Goal: Task Accomplishment & Management: Use online tool/utility

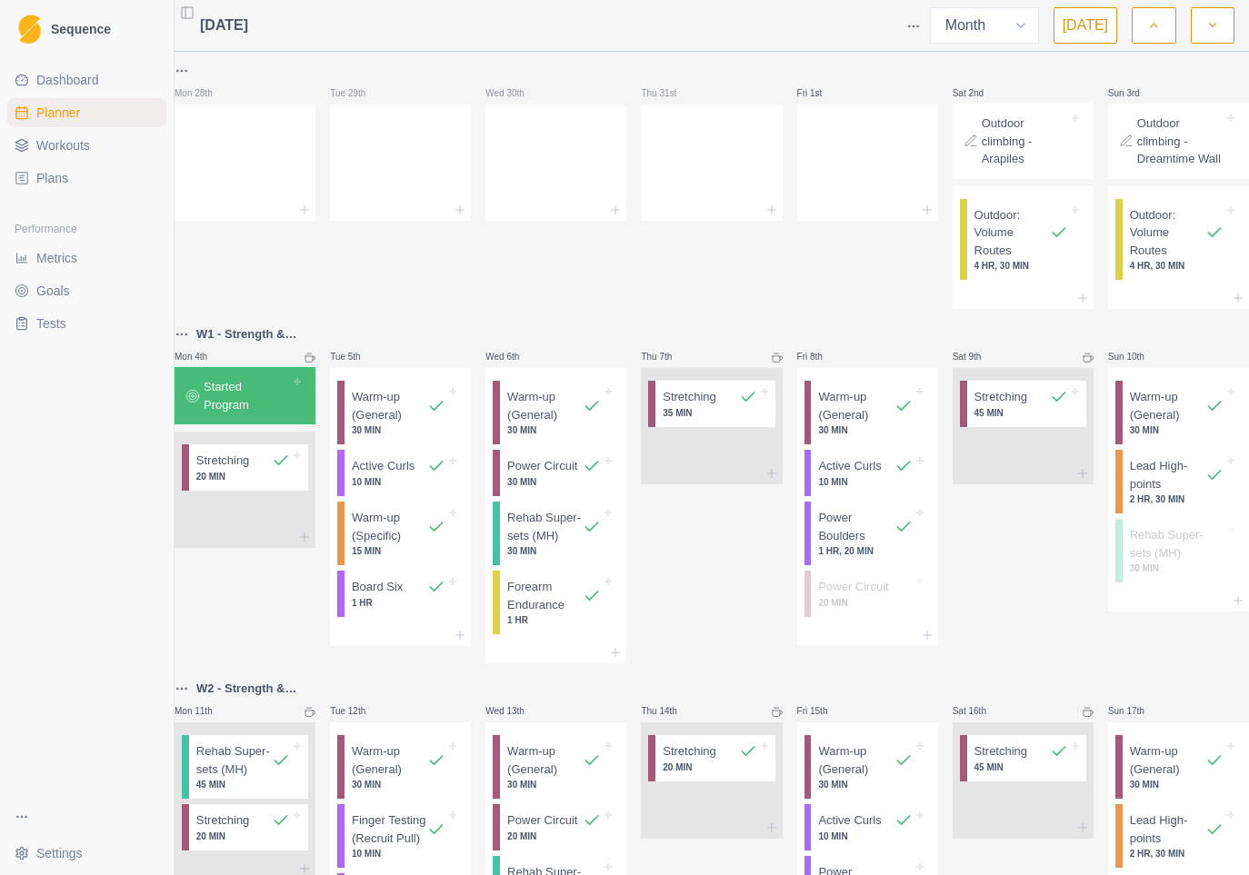
select select "month"
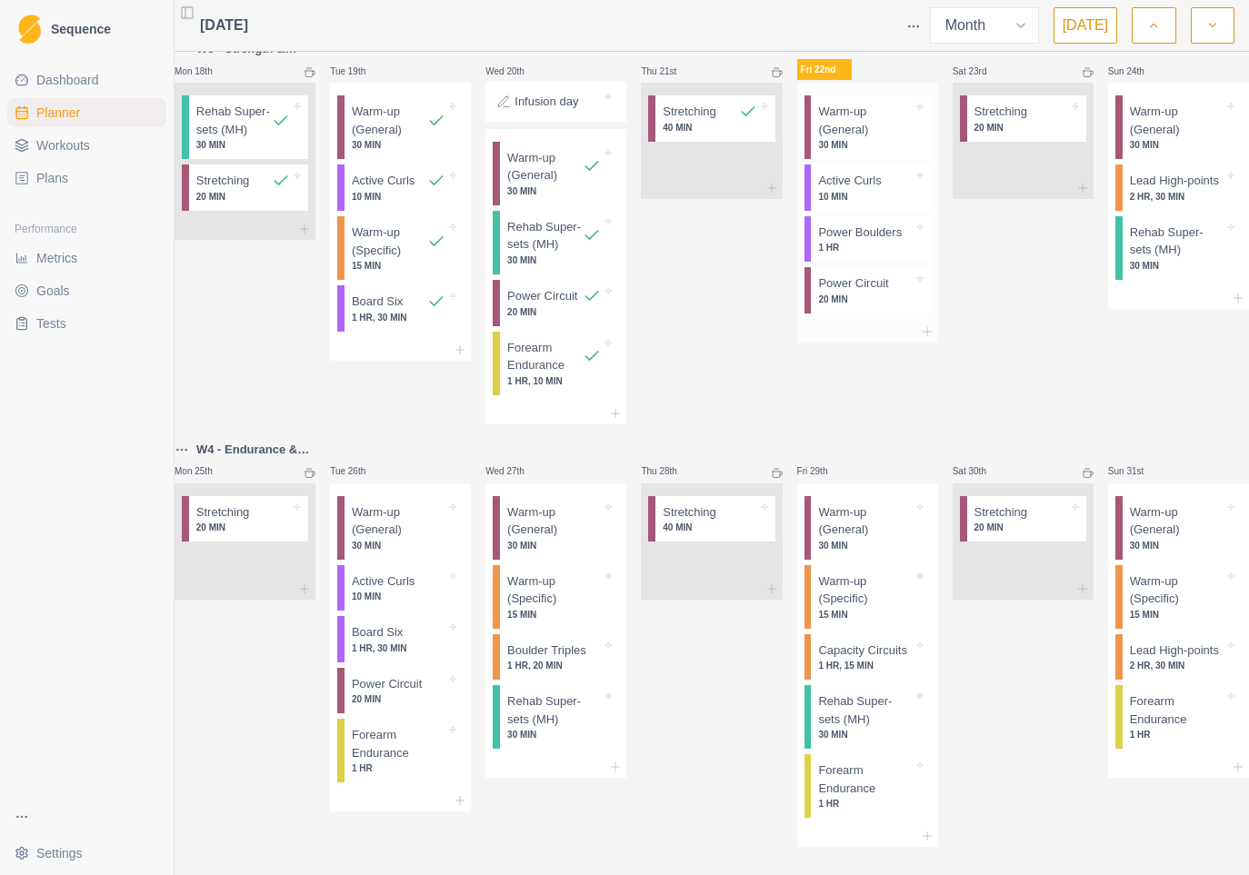
click at [890, 138] on p "Warm-up (General)" at bounding box center [865, 120] width 94 height 35
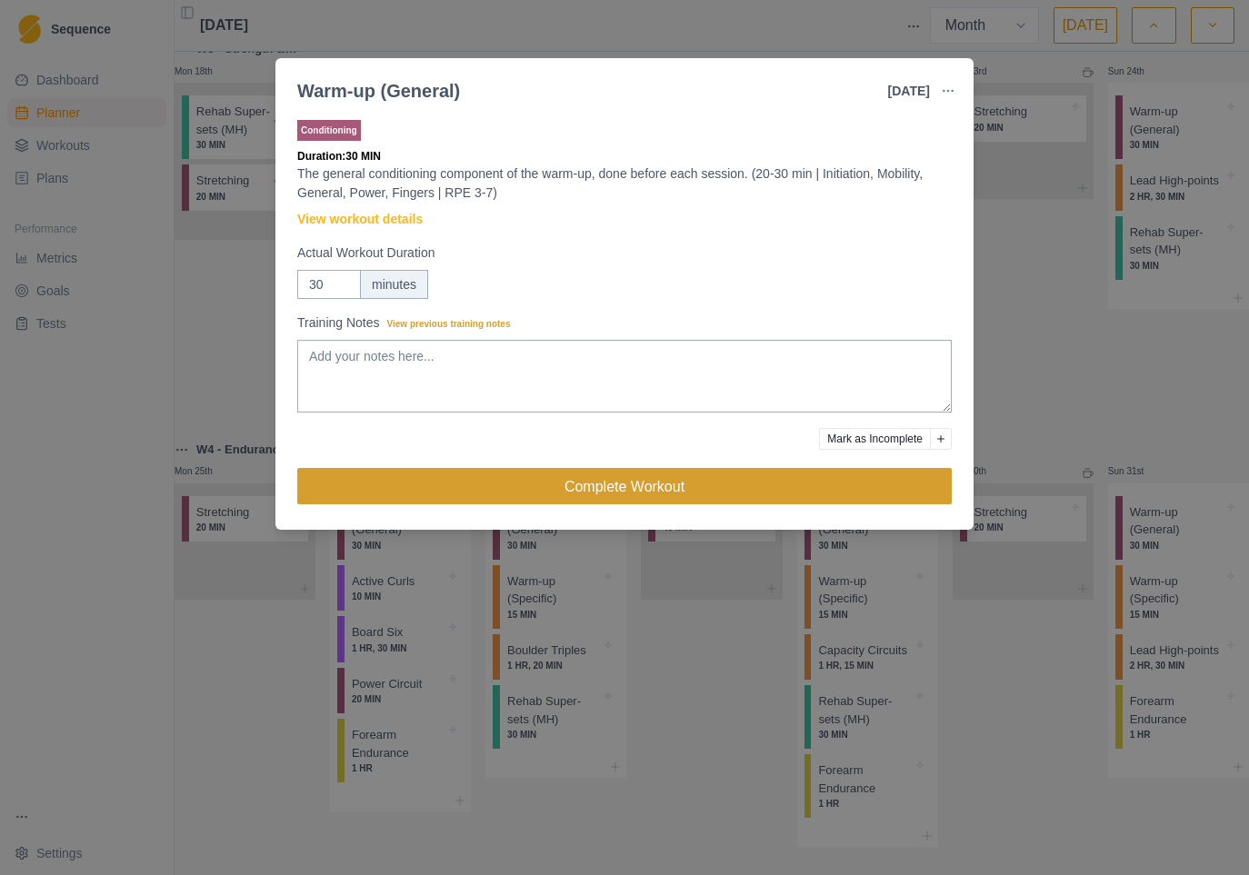
click at [645, 485] on button "Complete Workout" at bounding box center [624, 486] width 655 height 36
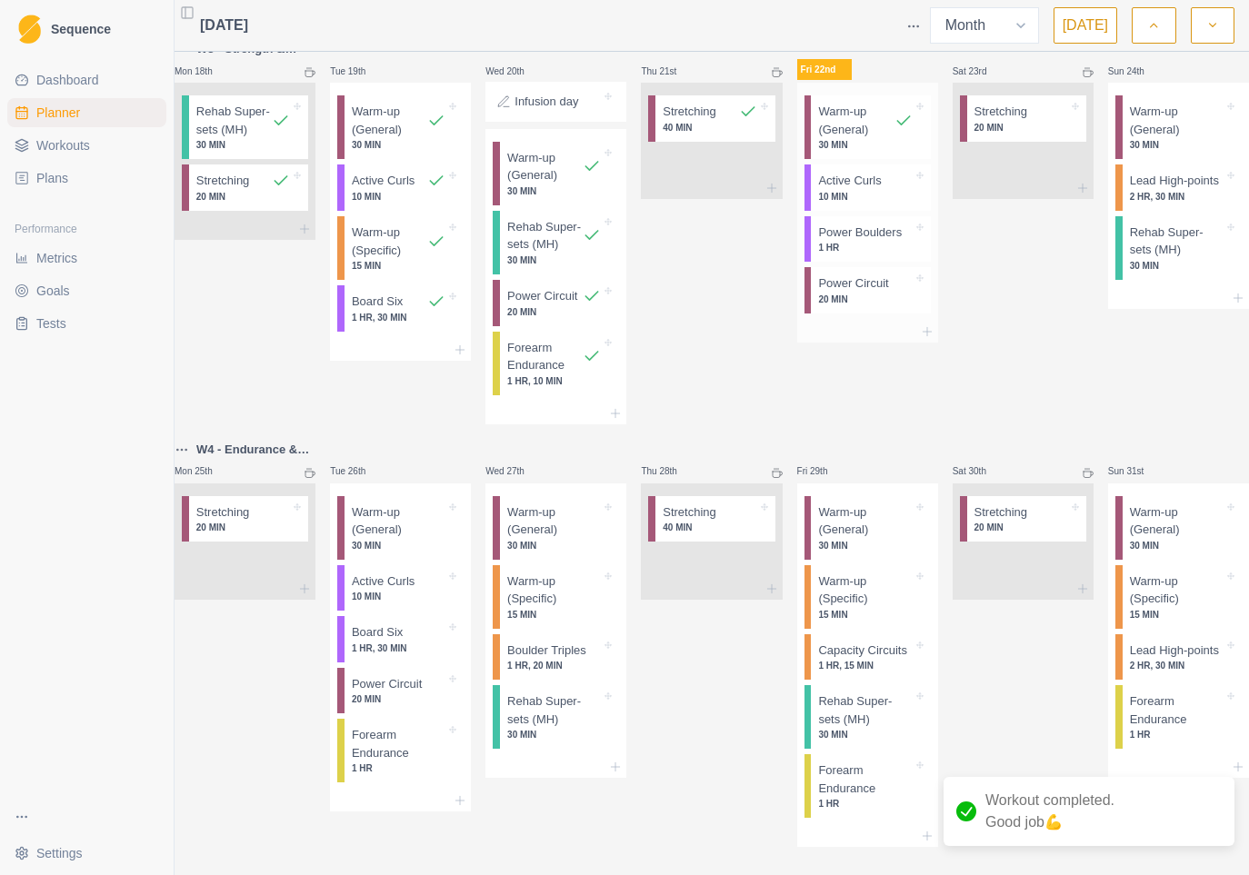
click at [869, 190] on p "Active Curls" at bounding box center [849, 181] width 63 height 18
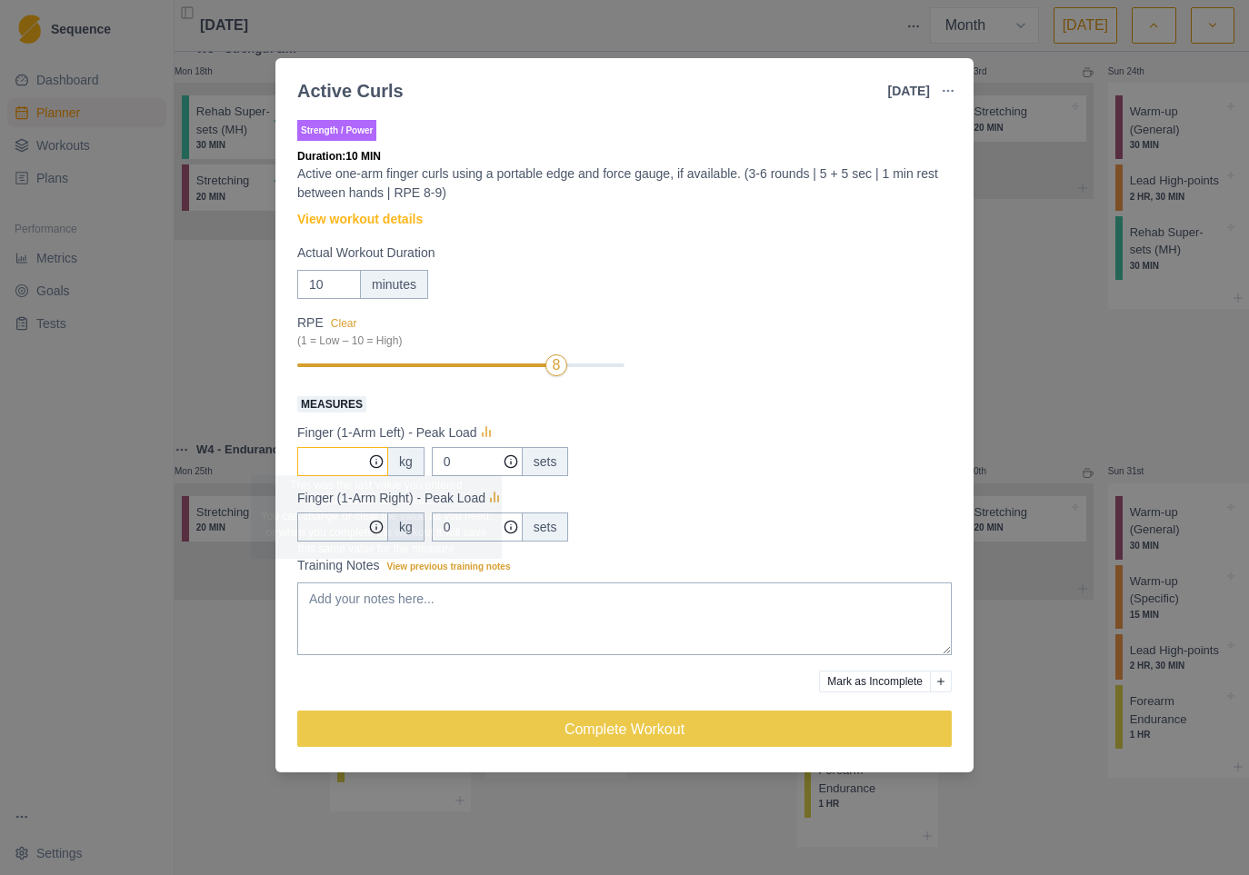
click at [355, 463] on input "Measures" at bounding box center [342, 461] width 91 height 29
type input "32"
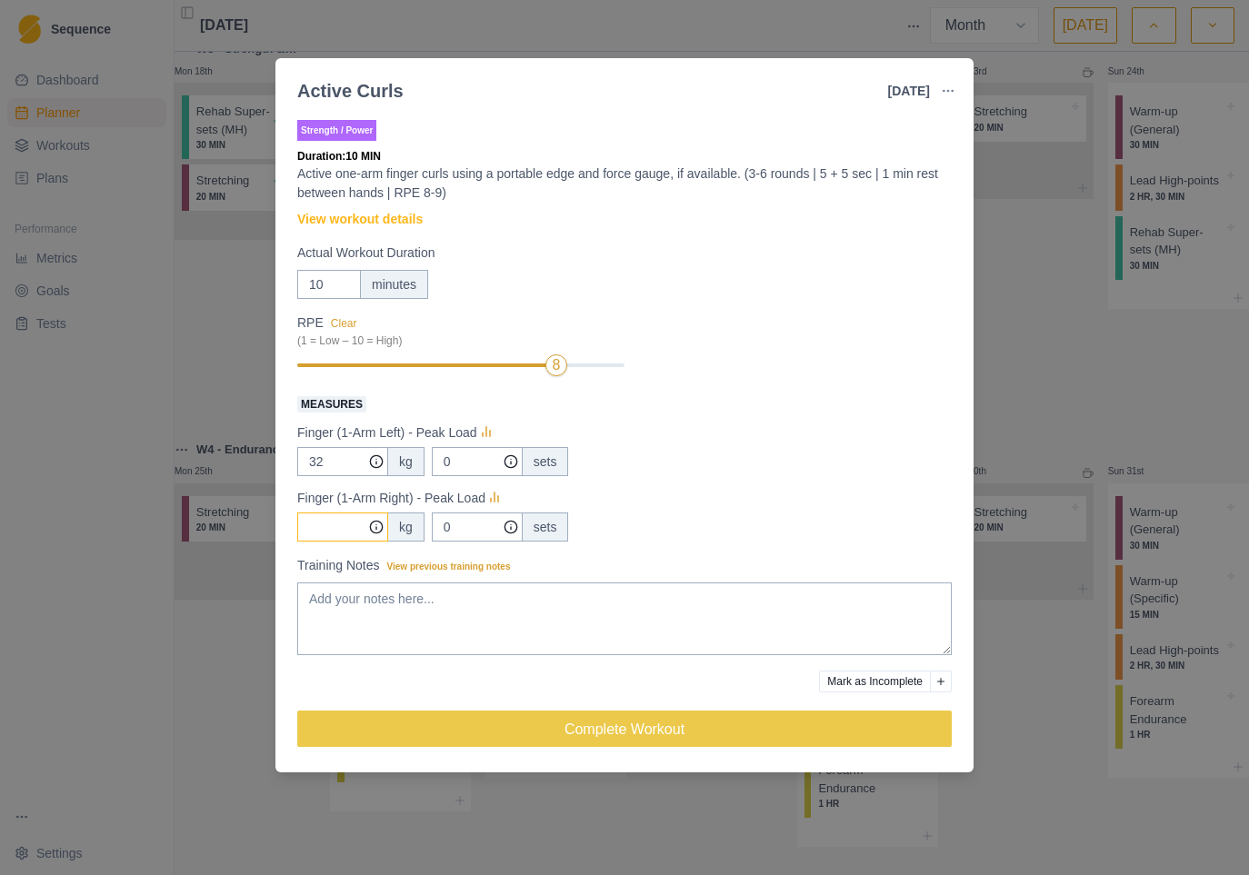
click at [328, 476] on input "Measures" at bounding box center [342, 461] width 91 height 29
type input "32"
click at [331, 459] on input "32" at bounding box center [342, 461] width 91 height 29
type input "35.5"
click at [322, 476] on input "32" at bounding box center [342, 461] width 91 height 29
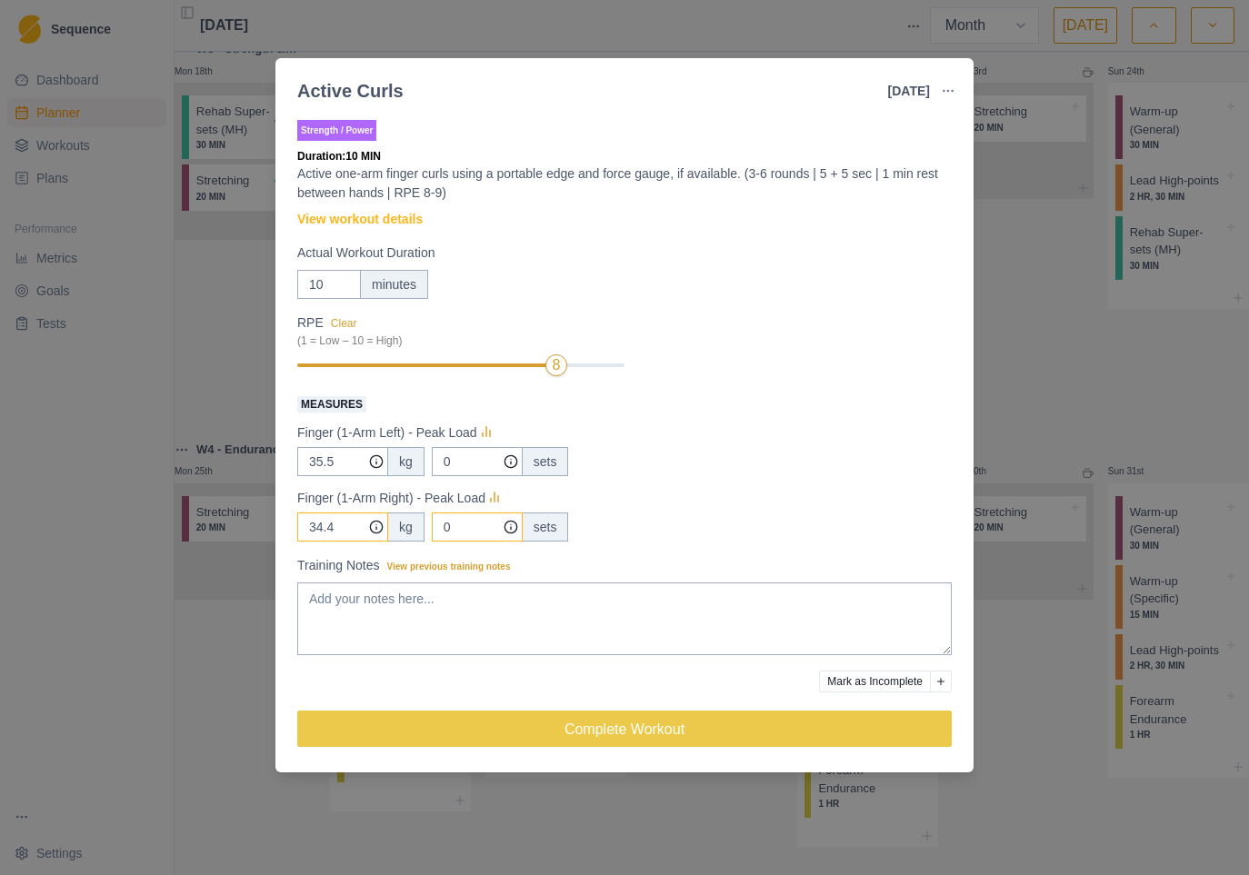
type input "34.4"
drag, startPoint x: 456, startPoint y: 530, endPoint x: 447, endPoint y: 528, distance: 9.3
click at [446, 476] on input "0" at bounding box center [477, 461] width 91 height 29
type input "10"
drag, startPoint x: 455, startPoint y: 465, endPoint x: 442, endPoint y: 465, distance: 12.8
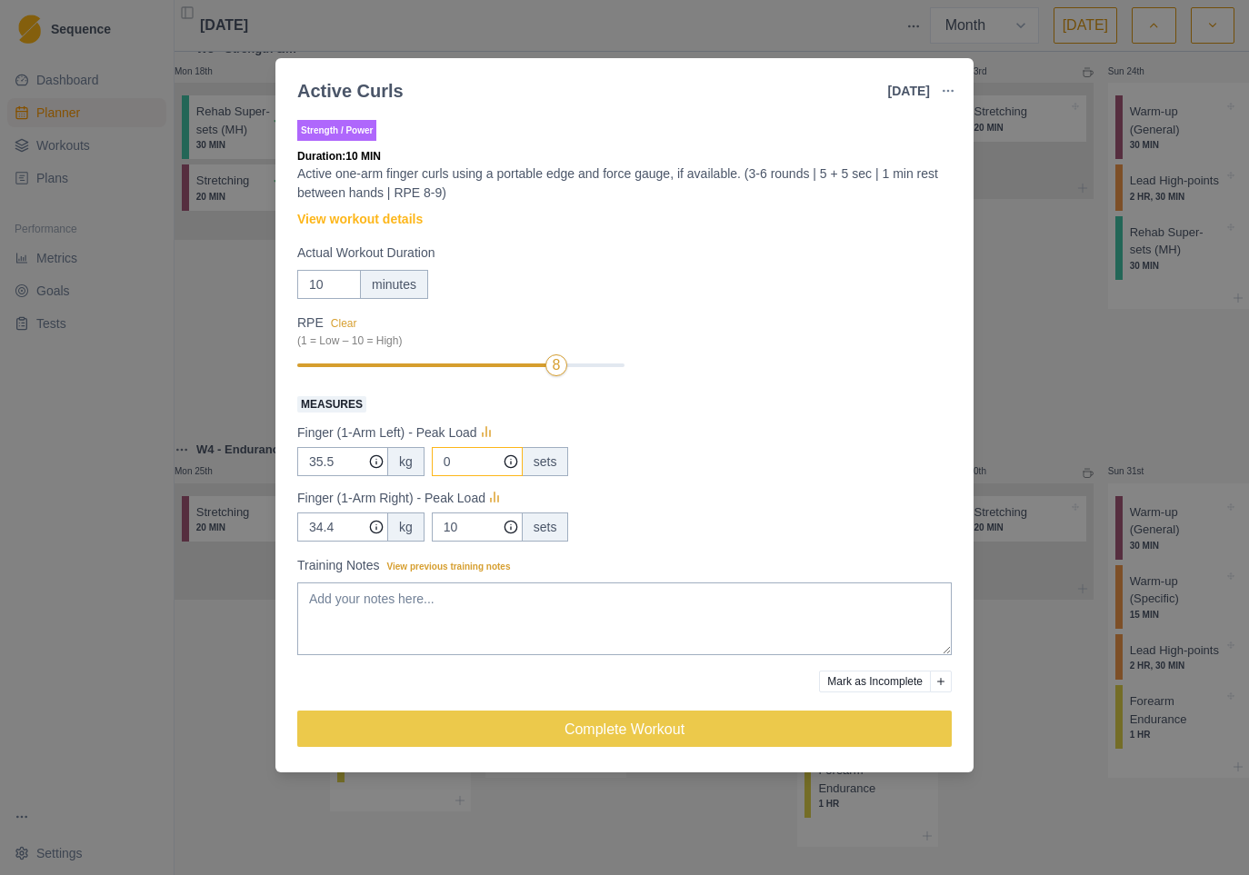
click at [442, 465] on input "0" at bounding box center [477, 461] width 91 height 29
type input "10"
click at [683, 513] on div "34.4 kg 10 sets" at bounding box center [624, 527] width 655 height 29
click at [720, 490] on div "Finger (1-Arm Right) - Peak Load" at bounding box center [624, 498] width 655 height 22
click at [468, 603] on textarea "Training Notes View previous training notes" at bounding box center [624, 619] width 655 height 73
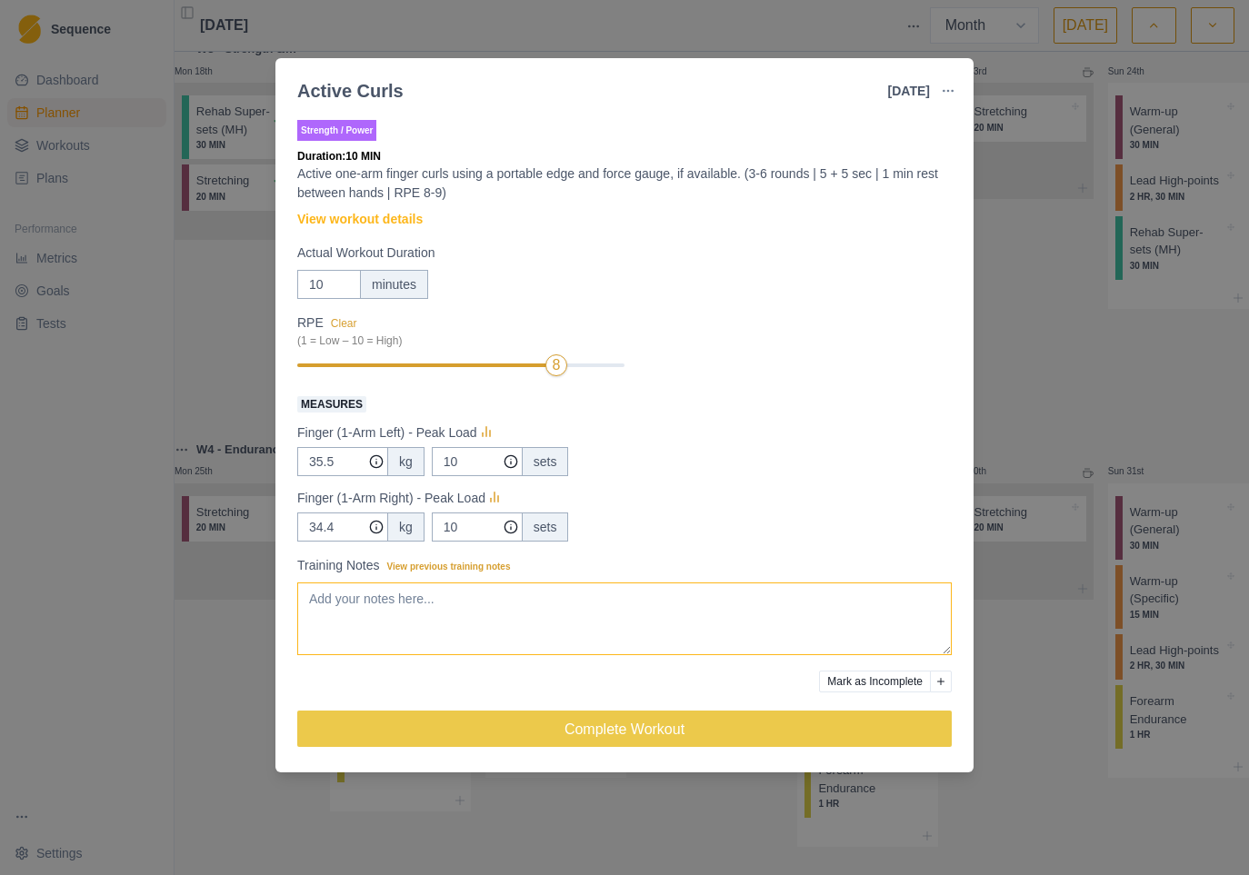
click at [456, 600] on textarea "Training Notes View previous training notes" at bounding box center [624, 619] width 655 height 73
drag, startPoint x: 372, startPoint y: 615, endPoint x: 374, endPoint y: 639, distance: 23.7
click at [373, 615] on textarea "So I'm doing this wrong / differently - I mis-read the description. I am doing …" at bounding box center [624, 619] width 655 height 73
click at [505, 618] on textarea "So I'm doing this wrong / differently - I mis-read the description. I am doing …" at bounding box center [624, 619] width 655 height 73
click at [441, 619] on textarea "So I'm doing this wrong / differently - I mis-read the description. I am doing …" at bounding box center [624, 619] width 655 height 73
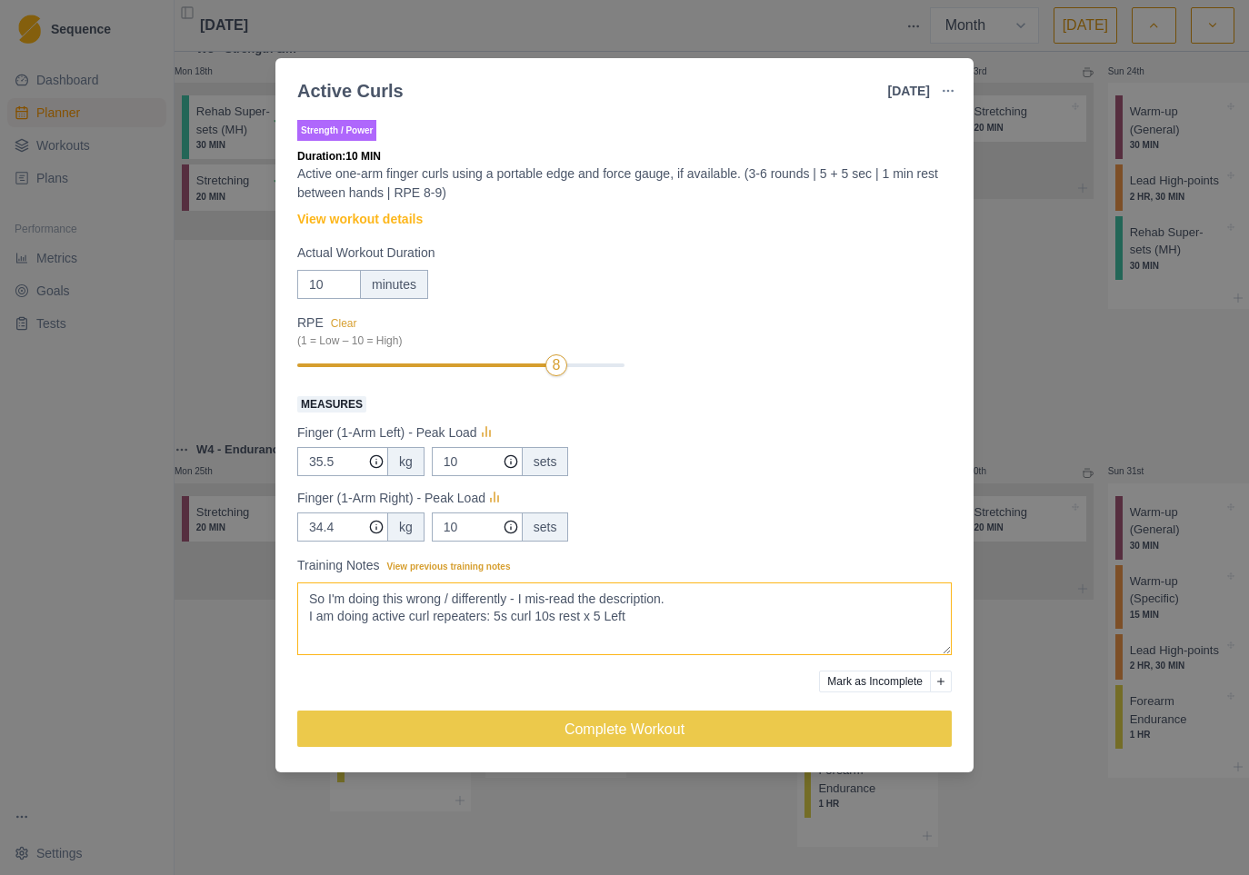
click at [514, 618] on textarea "So I'm doing this wrong / differently - I mis-read the description. I am doing …" at bounding box center [624, 619] width 655 height 73
click at [577, 617] on textarea "So I'm doing this wrong / differently - I mis-read the description. I am doing …" at bounding box center [624, 619] width 655 height 73
click at [676, 617] on textarea "So I'm doing this wrong / differently - I mis-read the description. I am doing …" at bounding box center [624, 619] width 655 height 73
drag, startPoint x: 500, startPoint y: 616, endPoint x: 701, endPoint y: 615, distance: 200.9
click at [701, 615] on textarea "So I'm doing this wrong / differently - I mis-read the description. I am doing …" at bounding box center [624, 619] width 655 height 73
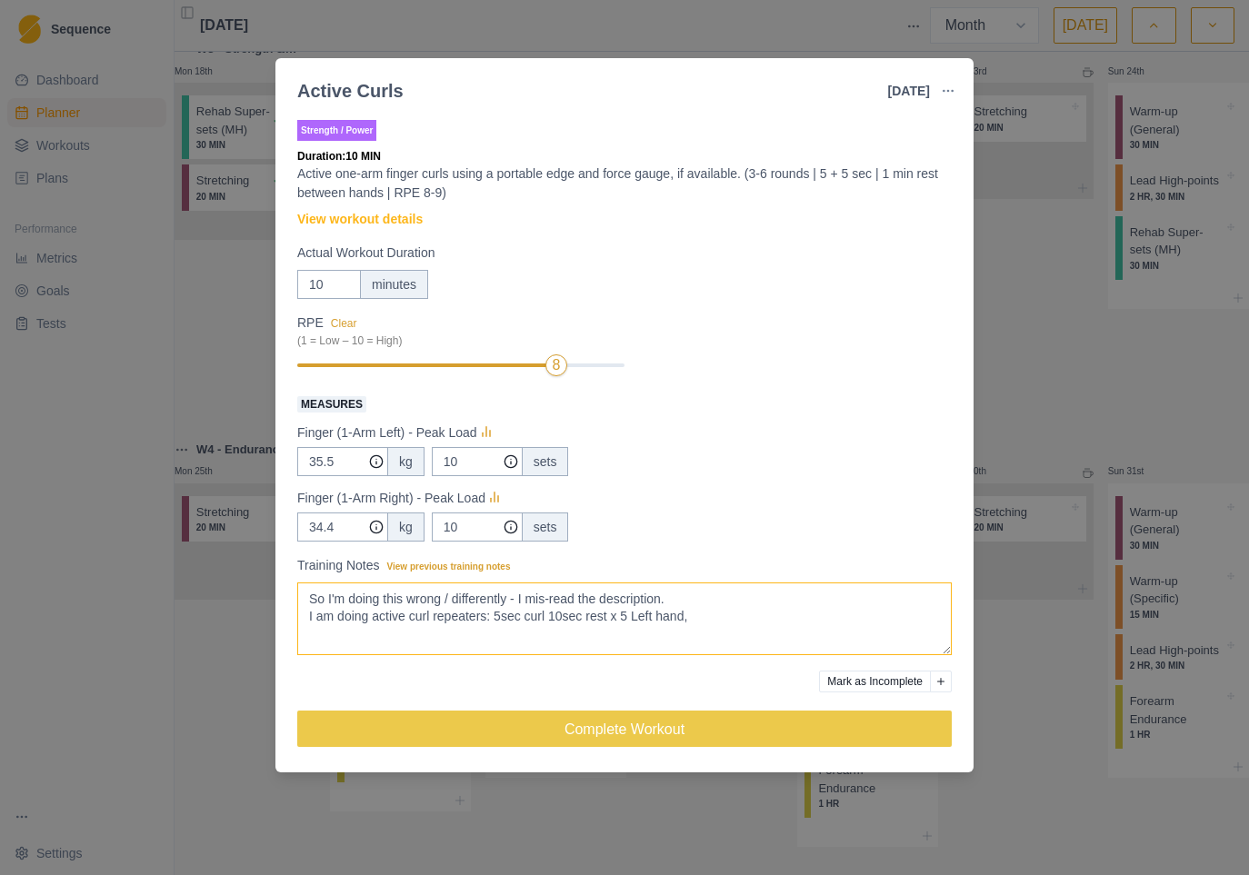
click at [731, 614] on textarea "So I'm doing this wrong / differently - I mis-read the description. I am doing …" at bounding box center [624, 619] width 655 height 73
paste textarea "5sec curl 10sec rest x 5 Left hand,"
click at [861, 618] on textarea "So I'm doing this wrong / differently - I mis-read the description. I am doing …" at bounding box center [624, 619] width 655 height 73
click at [928, 616] on textarea "So I'm doing this wrong / differently - I mis-read the description. I am doing …" at bounding box center [624, 619] width 655 height 73
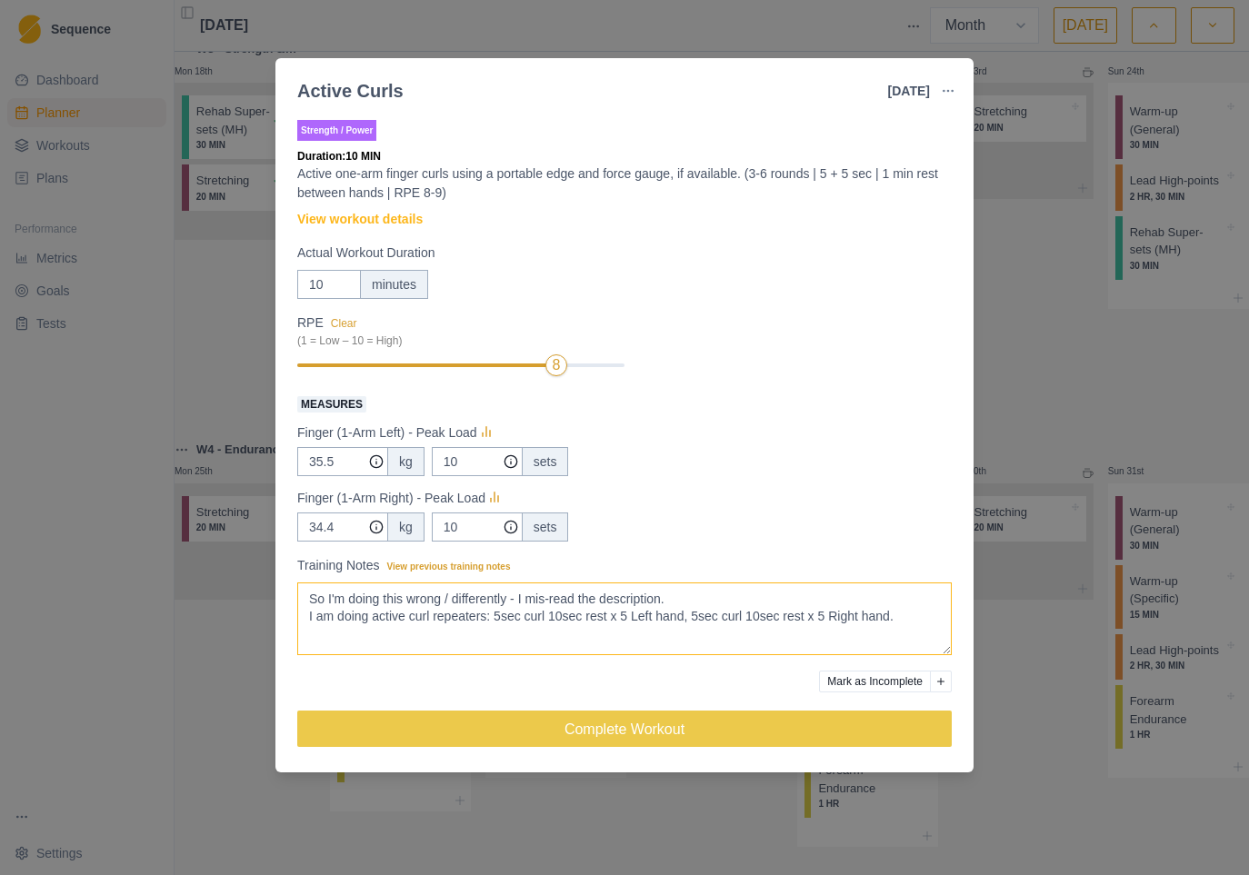
drag, startPoint x: 701, startPoint y: 618, endPoint x: 700, endPoint y: 629, distance: 10.9
click at [701, 619] on textarea "So I'm doing this wrong / differently - I mis-read the description. I am doing …" at bounding box center [624, 619] width 655 height 73
click at [502, 616] on textarea "So I'm doing this wrong / differently - I mis-read the description. I am doing …" at bounding box center [624, 619] width 655 height 73
click at [738, 635] on textarea "So I'm doing this wrong / differently - I mis-read the description. I am doing …" at bounding box center [624, 619] width 655 height 73
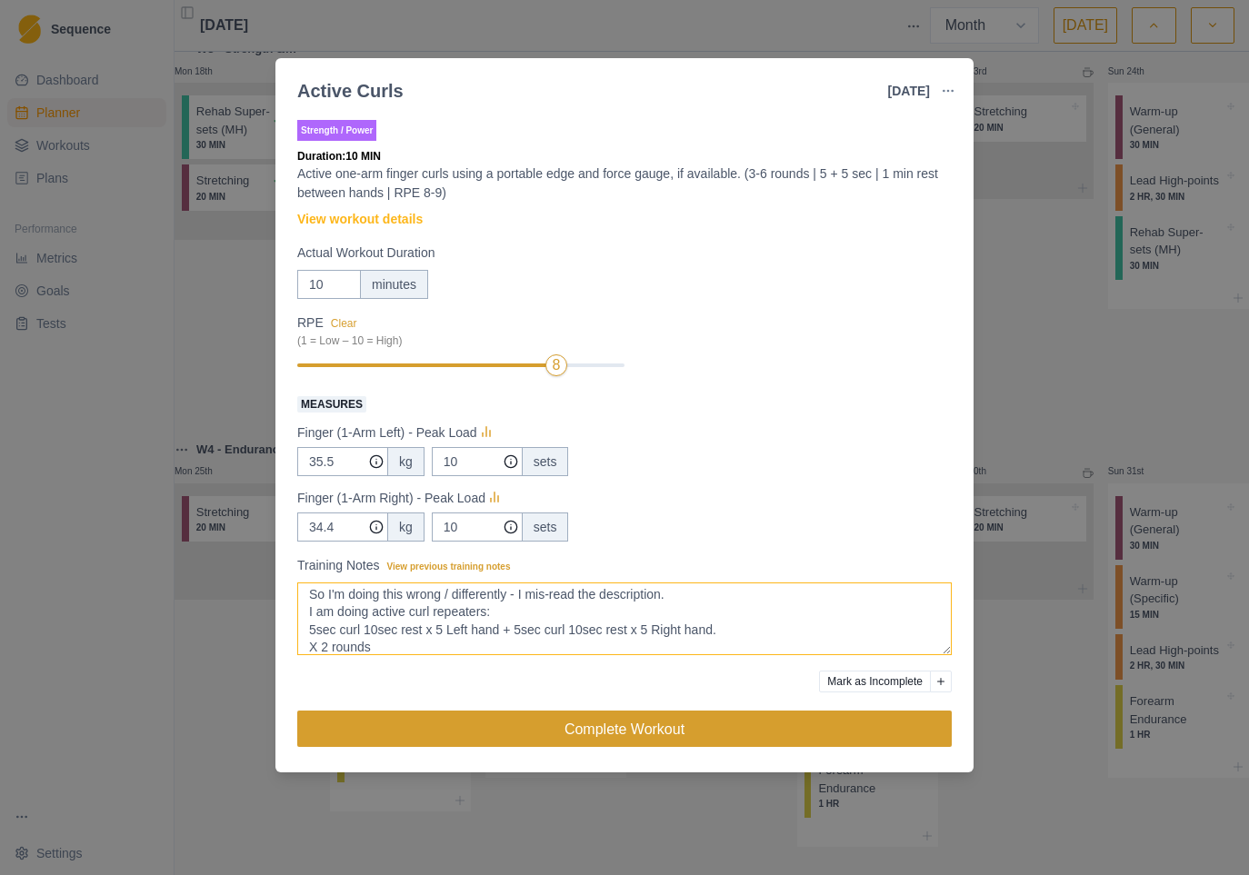
type textarea "So I'm doing this wrong / differently - I mis-read the description. I am doing …"
click at [709, 719] on button "Complete Workout" at bounding box center [624, 729] width 655 height 36
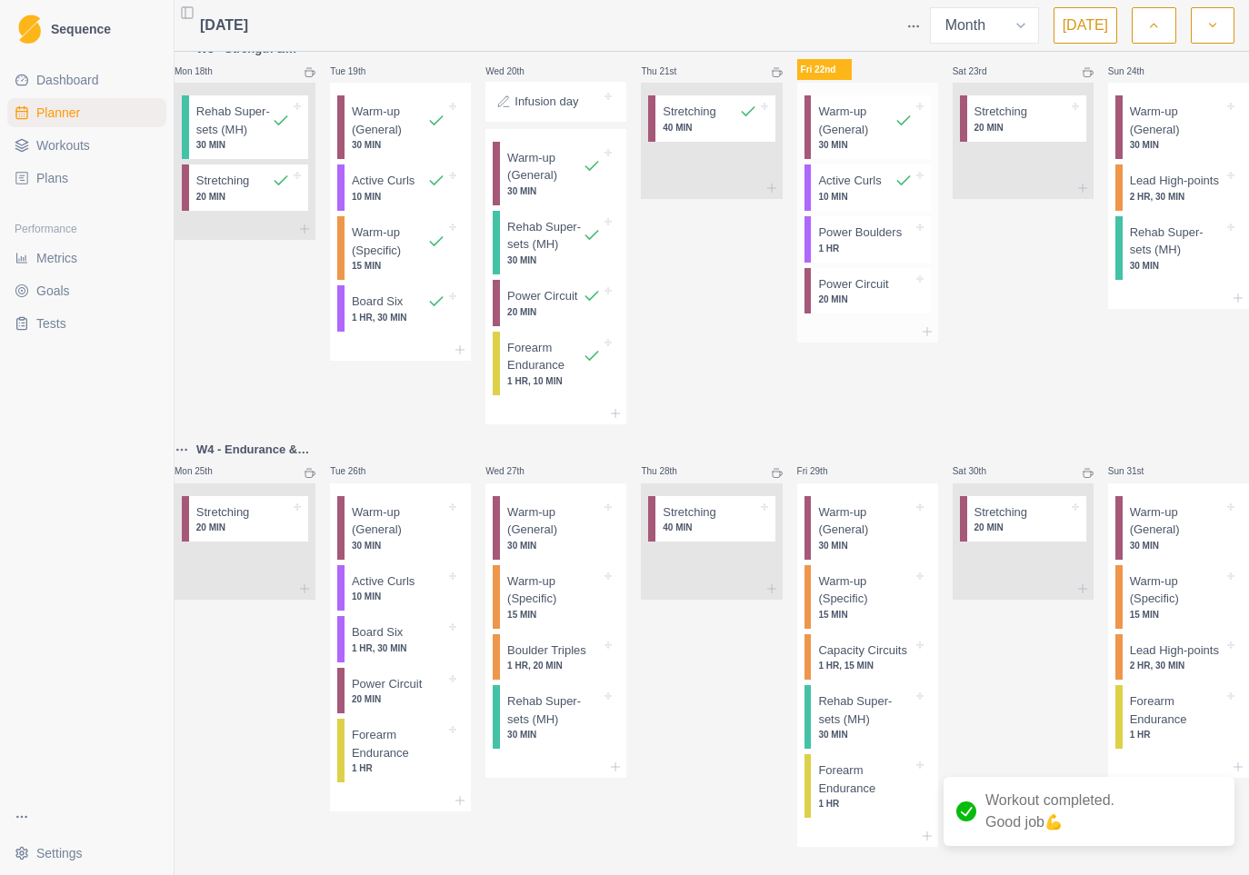
click at [895, 255] on p "1 HR" at bounding box center [865, 249] width 94 height 14
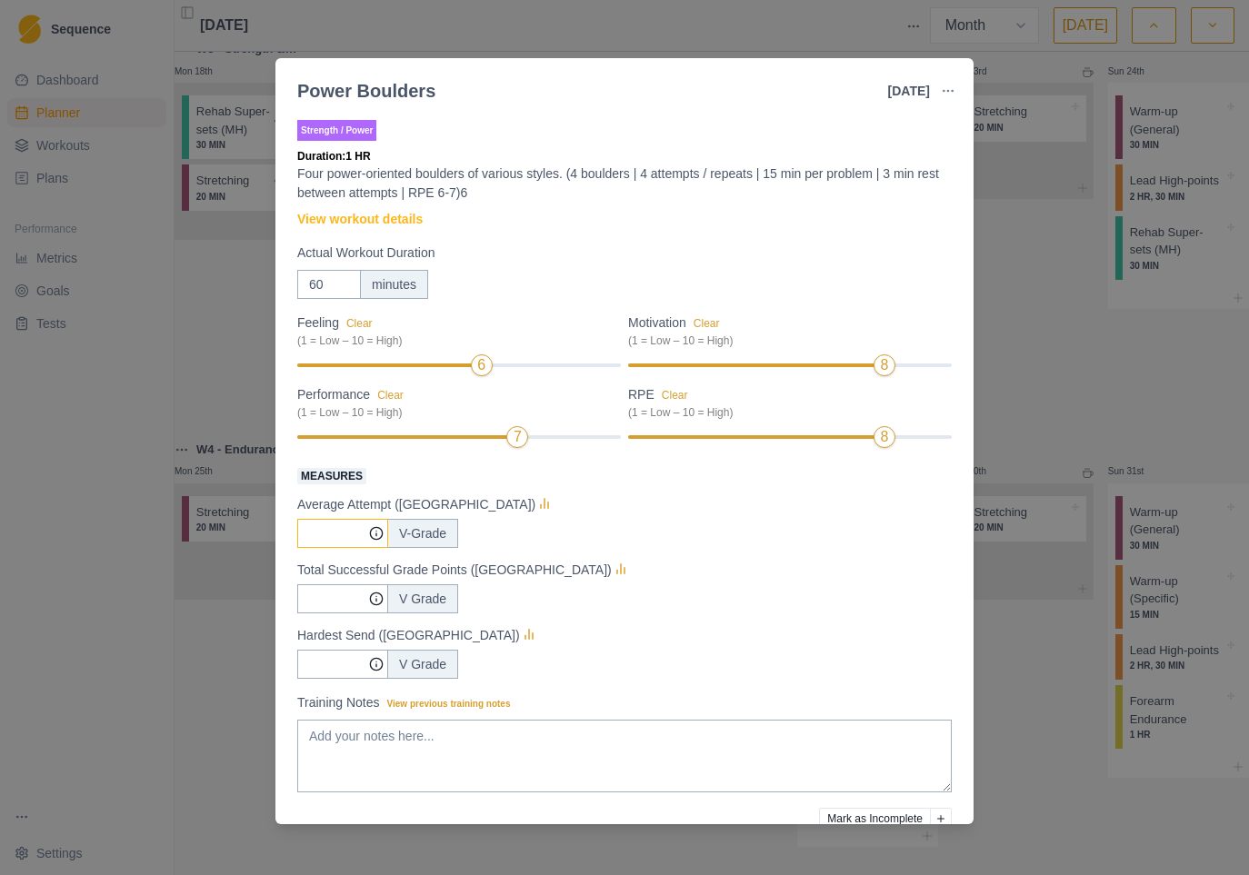
click at [335, 531] on input "Measures" at bounding box center [342, 533] width 91 height 29
type input "3.5"
click at [339, 548] on input "Measures" at bounding box center [342, 533] width 91 height 29
type input "46"
click at [325, 548] on input "Measures" at bounding box center [342, 533] width 91 height 29
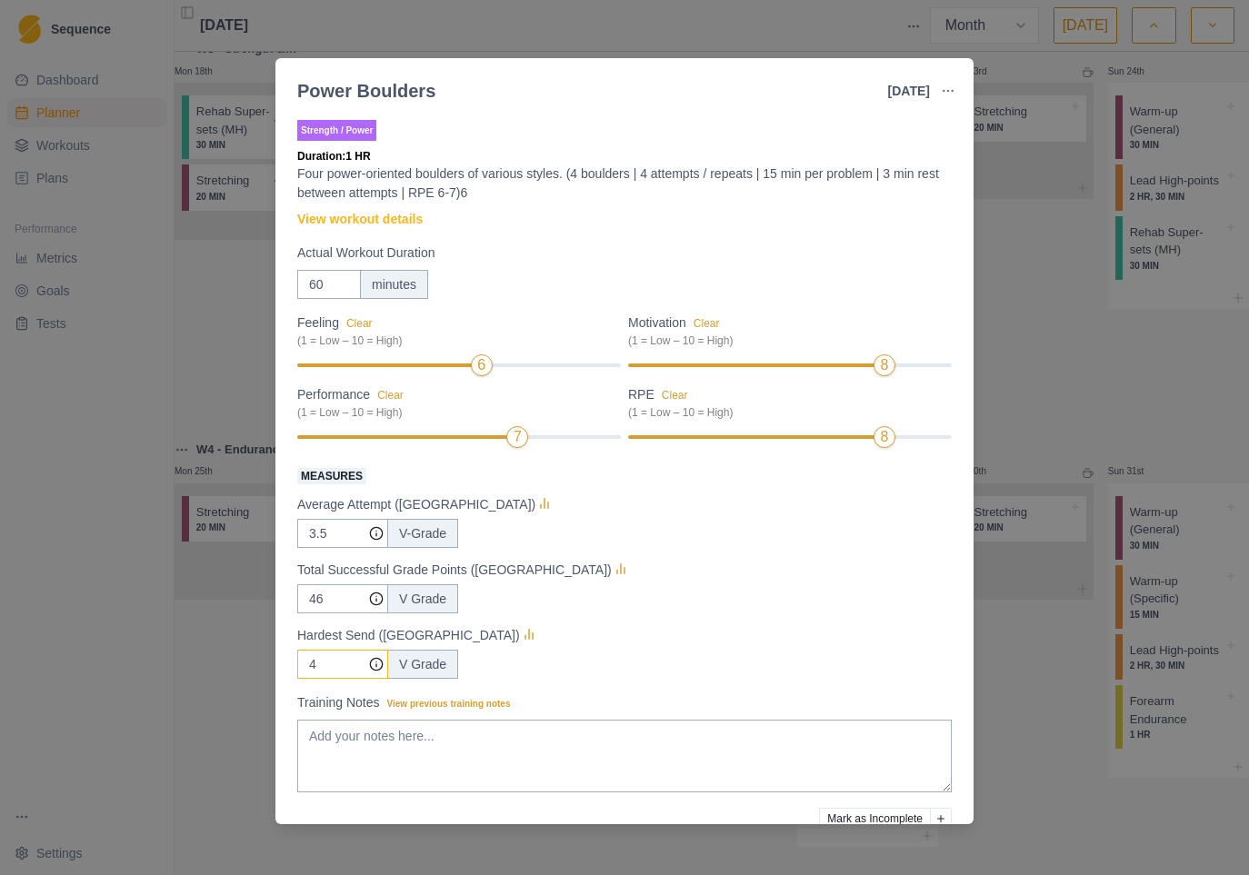
type input "4"
click at [626, 665] on div "4 V Grade" at bounding box center [624, 664] width 655 height 29
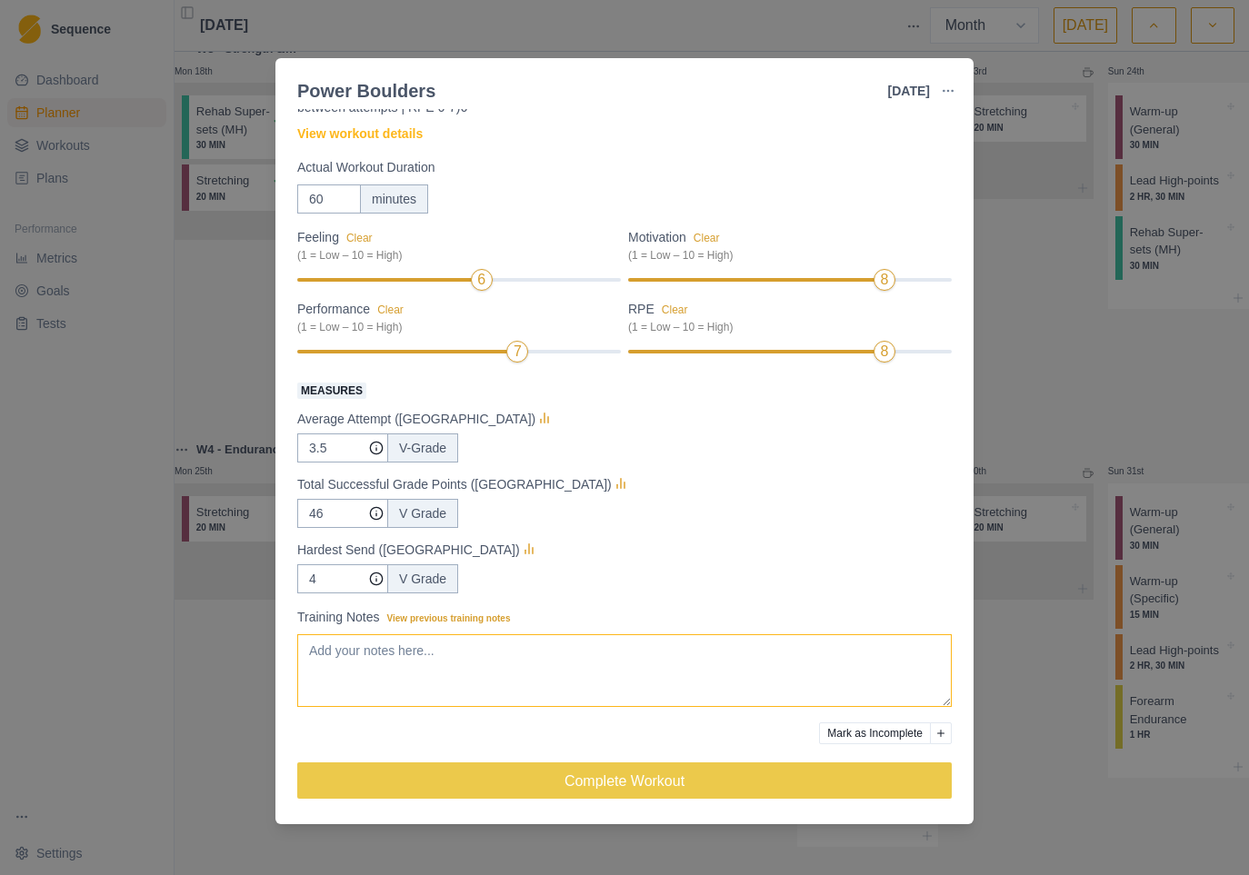
click at [469, 652] on textarea "Training Notes View previous training notes" at bounding box center [624, 671] width 655 height 73
click at [427, 654] on textarea "Training Notes View previous training notes" at bounding box center [624, 671] width 655 height 73
click at [436, 651] on textarea "Training Notes View previous training notes" at bounding box center [624, 671] width 655 height 73
drag, startPoint x: 457, startPoint y: 647, endPoint x: 355, endPoint y: 651, distance: 102.8
click at [351, 650] on textarea "[DATE] was a tough one" at bounding box center [624, 671] width 655 height 73
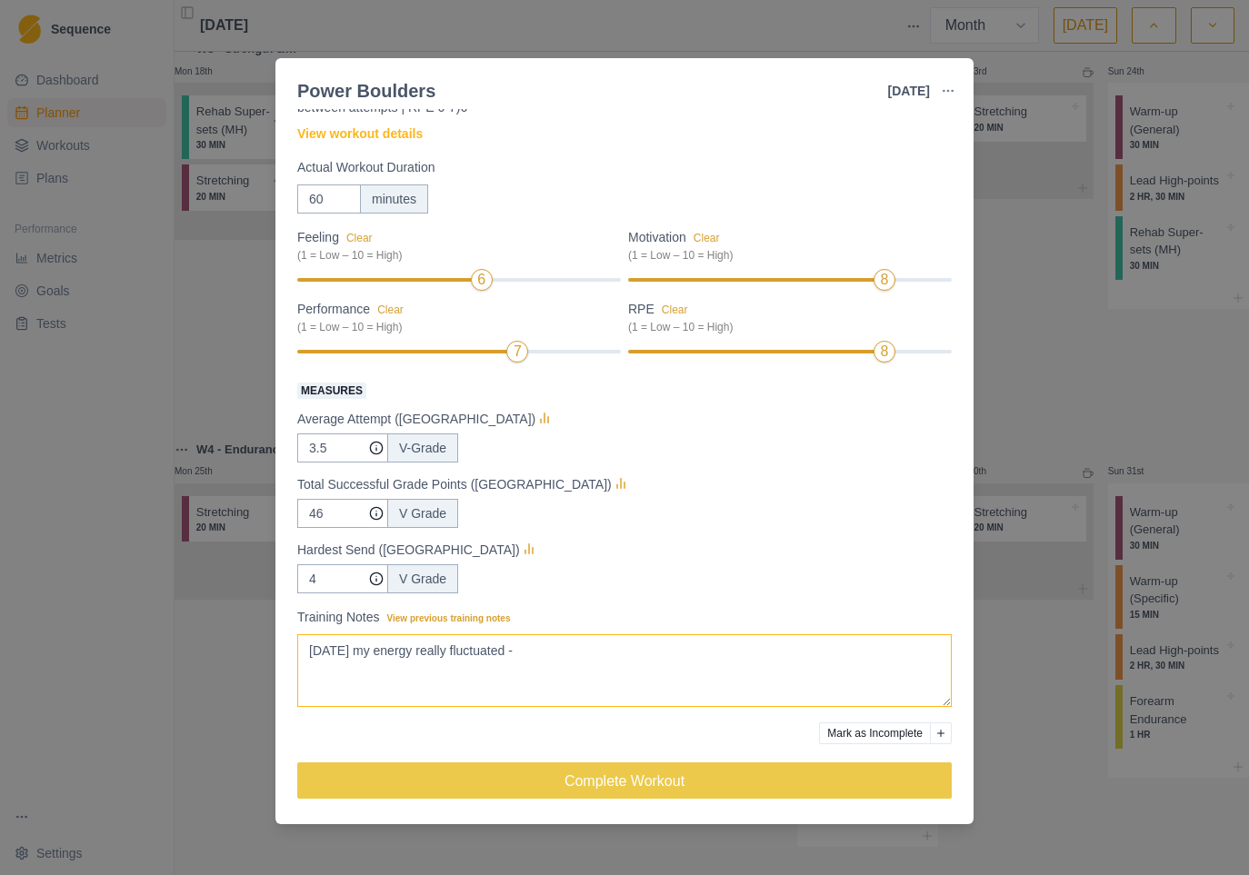
click at [555, 651] on textarea "[DATE] my energy really fluctuated -" at bounding box center [624, 671] width 655 height 73
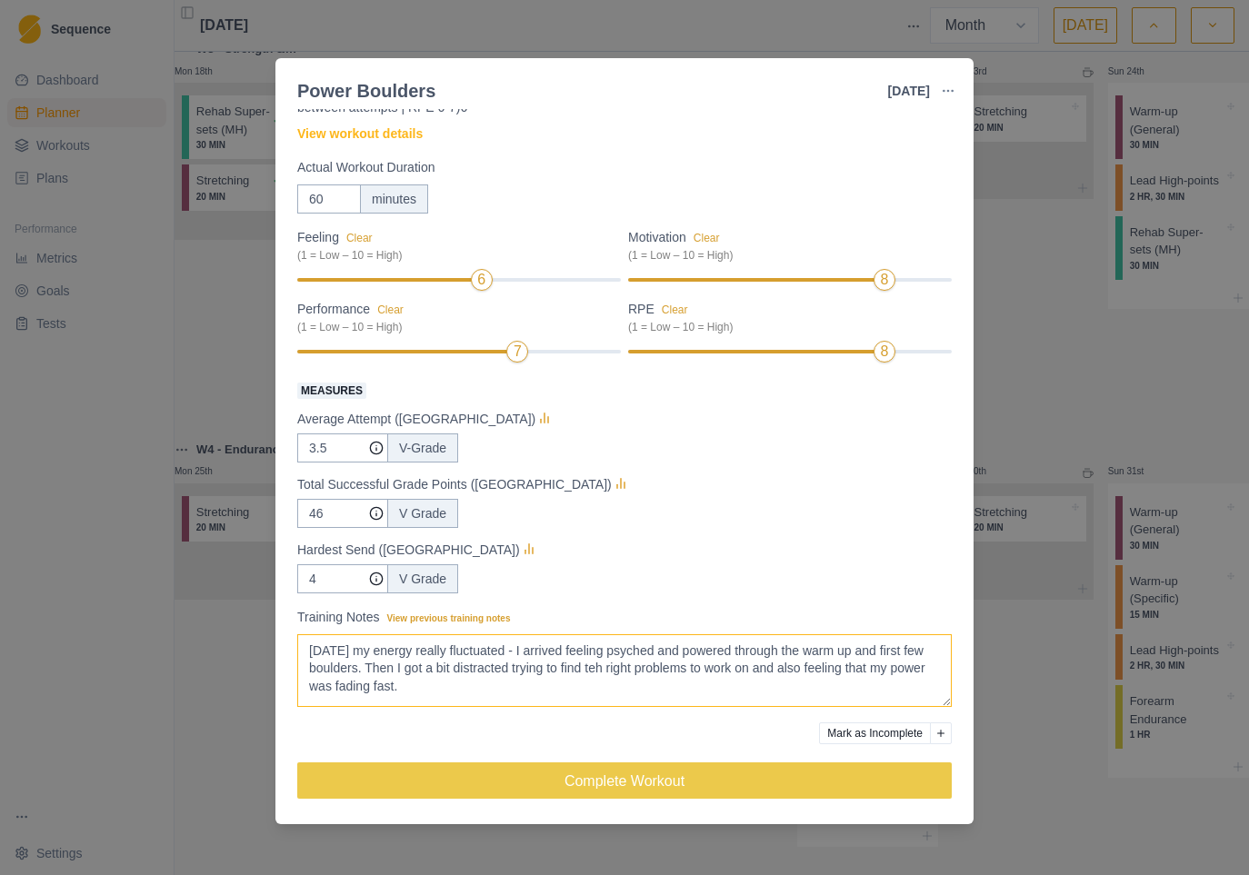
click at [634, 668] on textarea "[DATE] my energy really fluctuated - I arrived feeling psyched and powered thro…" at bounding box center [624, 671] width 655 height 73
click at [505, 686] on textarea "[DATE] my energy really fluctuated - I arrived feeling psyched and powered thro…" at bounding box center [624, 671] width 655 height 73
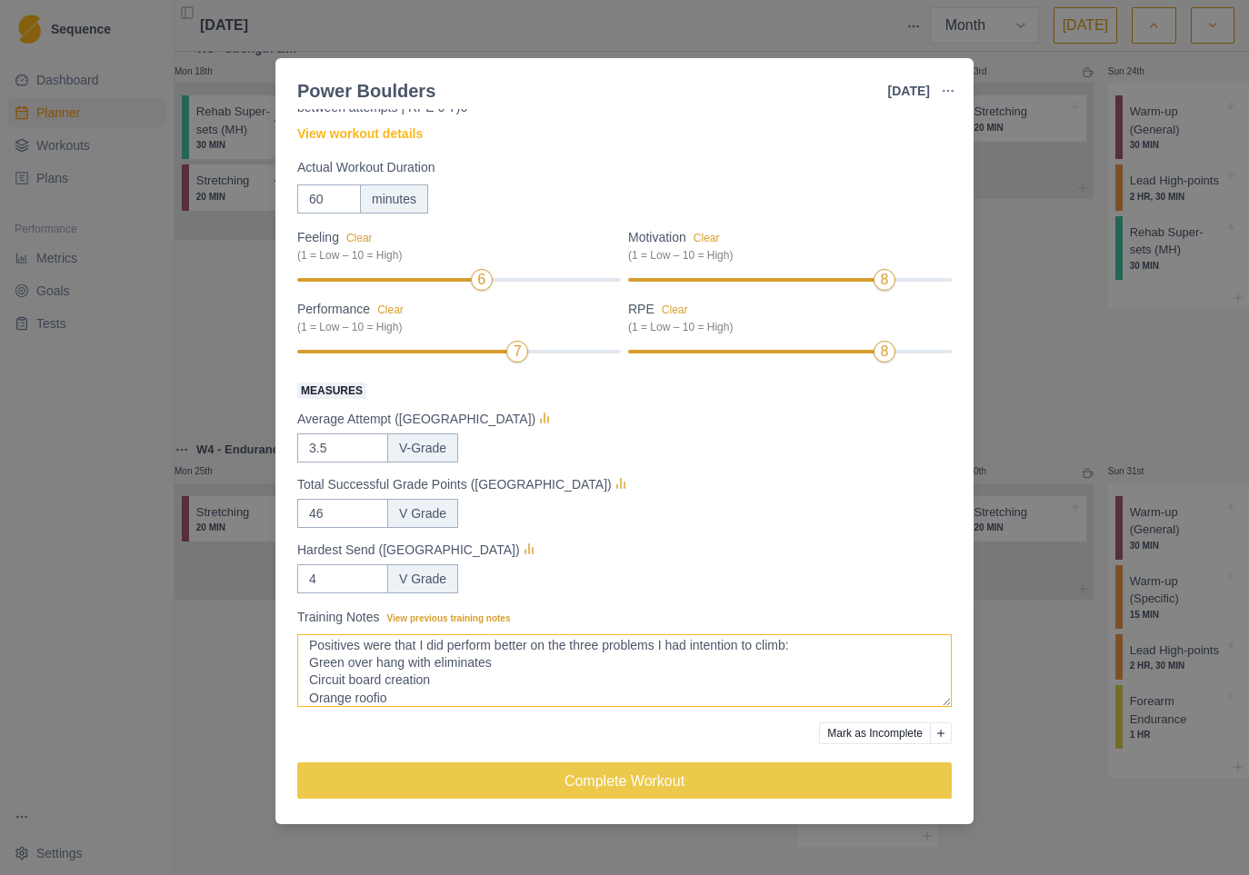
click at [310, 663] on textarea "[DATE] my energy really fluctuated - I arrived feeling psyched and powered thro…" at bounding box center [624, 671] width 655 height 73
click at [307, 679] on textarea "[DATE] my energy really fluctuated - I arrived feeling psyched and powered thro…" at bounding box center [624, 671] width 655 height 73
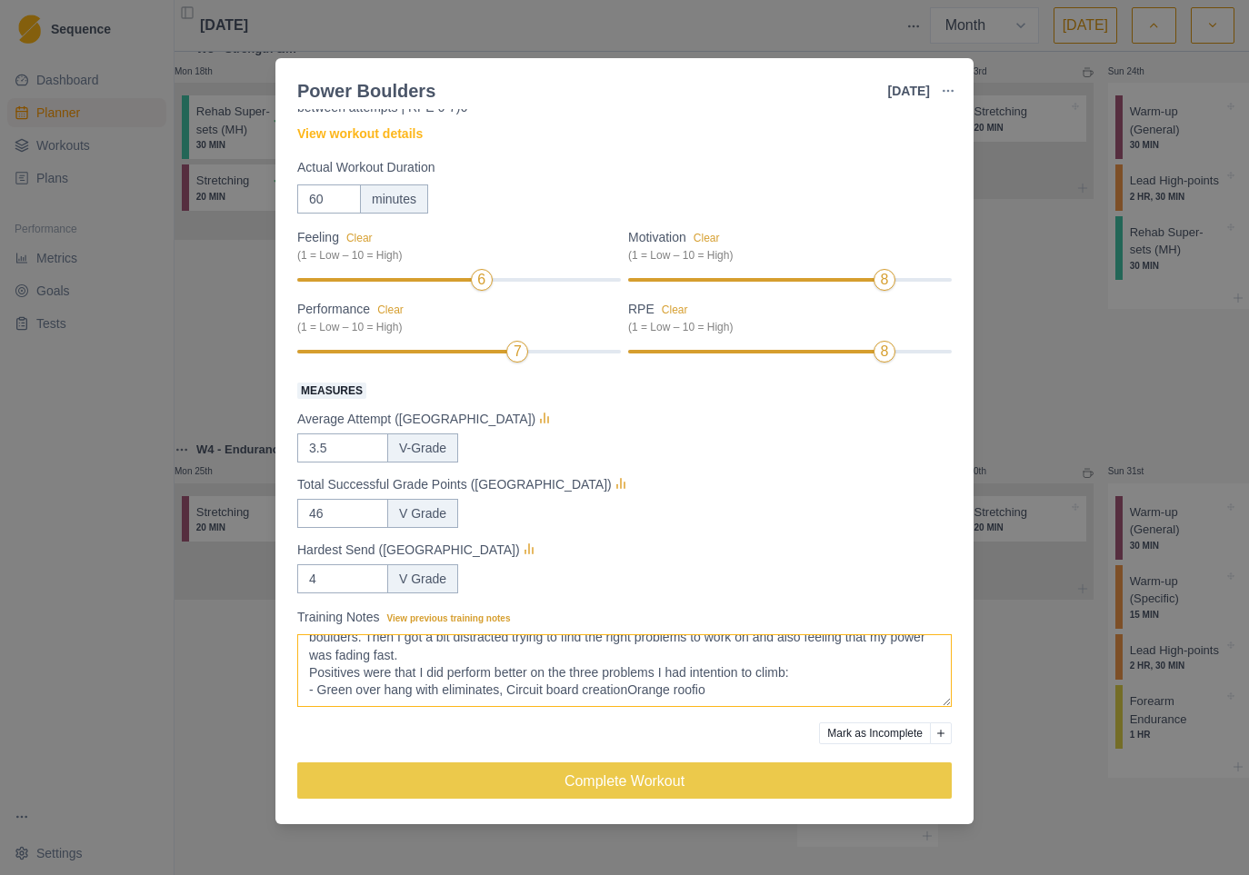
scroll to position [48, 0]
click at [319, 674] on textarea "[DATE] my energy really fluctuated - I arrived feeling psyched and powered thro…" at bounding box center [624, 671] width 655 height 73
click at [657, 672] on textarea "[DATE] my energy really fluctuated - I arrived feeling psyched and powered thro…" at bounding box center [624, 671] width 655 height 73
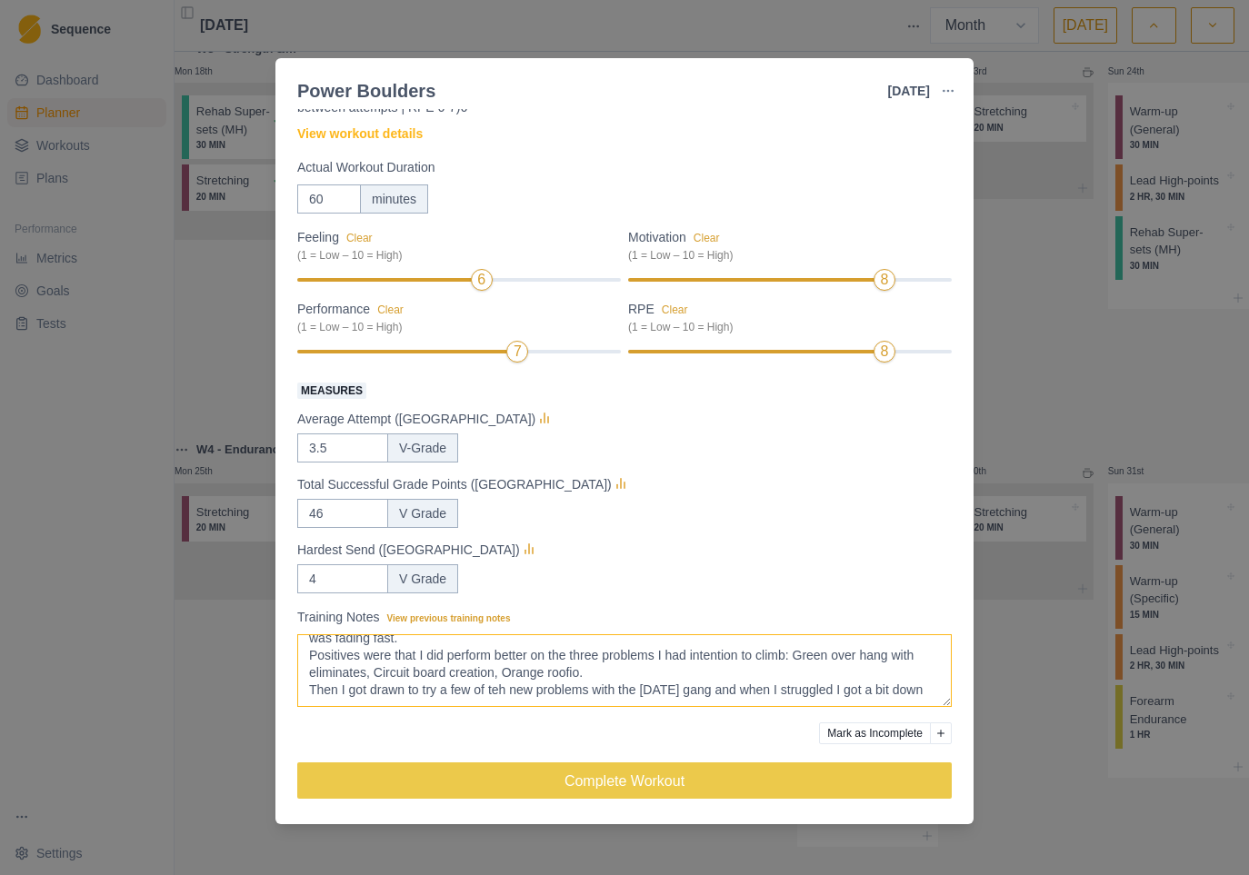
scroll to position [57, 0]
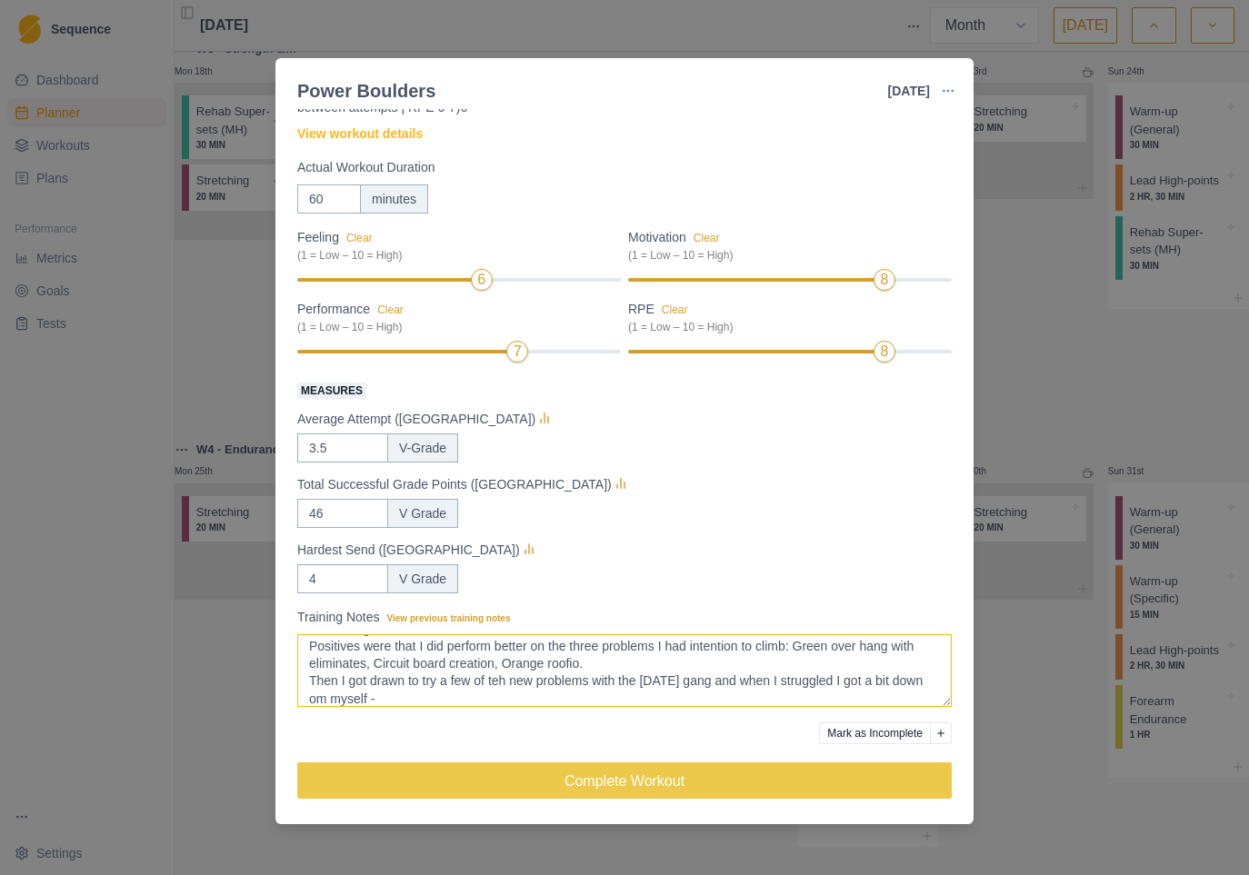
click at [505, 680] on textarea "[DATE] my energy really fluctuated - I arrived feeling psyched and powered thro…" at bounding box center [624, 671] width 655 height 73
click at [355, 700] on textarea "[DATE] my energy really fluctuated - I arrived feeling psyched and powered thro…" at bounding box center [624, 671] width 655 height 73
click at [445, 699] on textarea "[DATE] my energy really fluctuated - I arrived feeling psyched and powered thro…" at bounding box center [624, 671] width 655 height 73
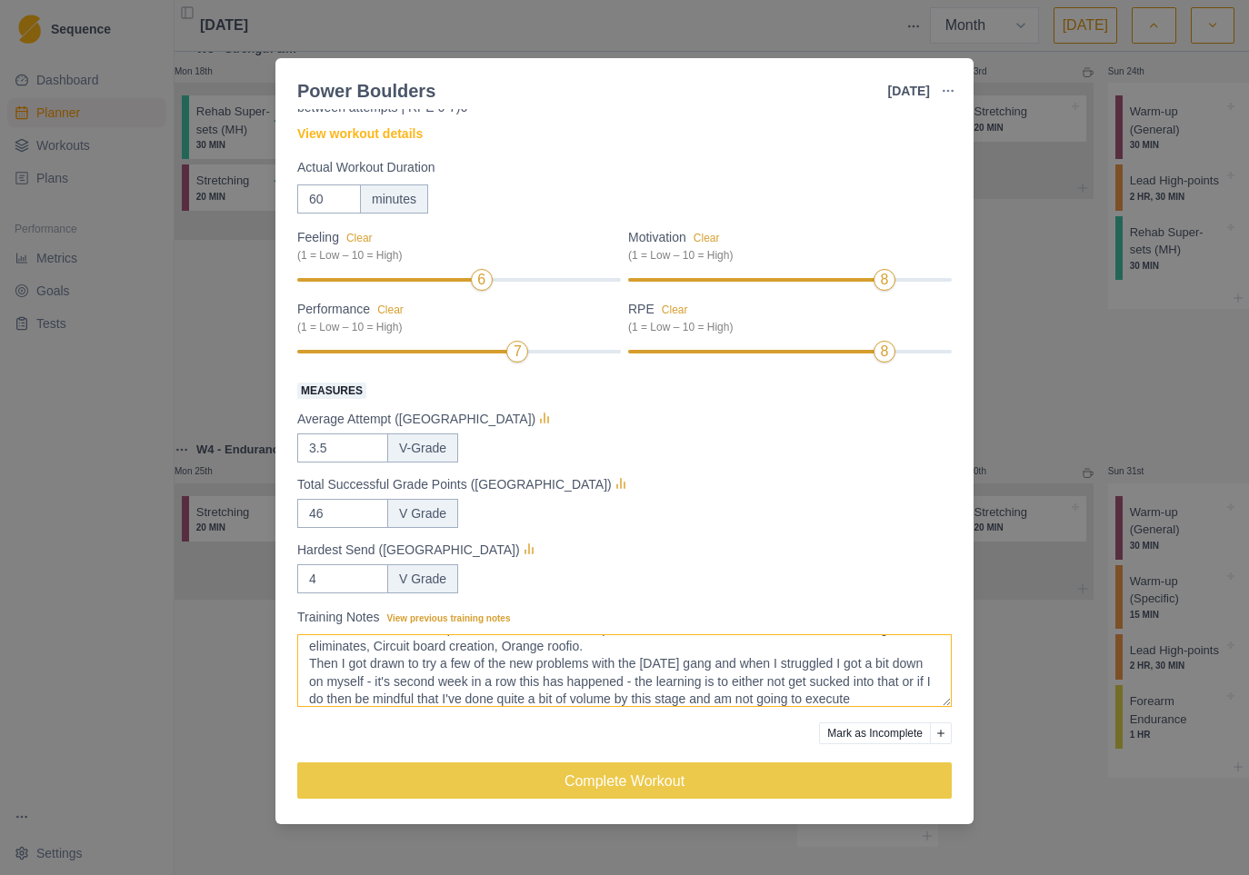
scroll to position [84, 0]
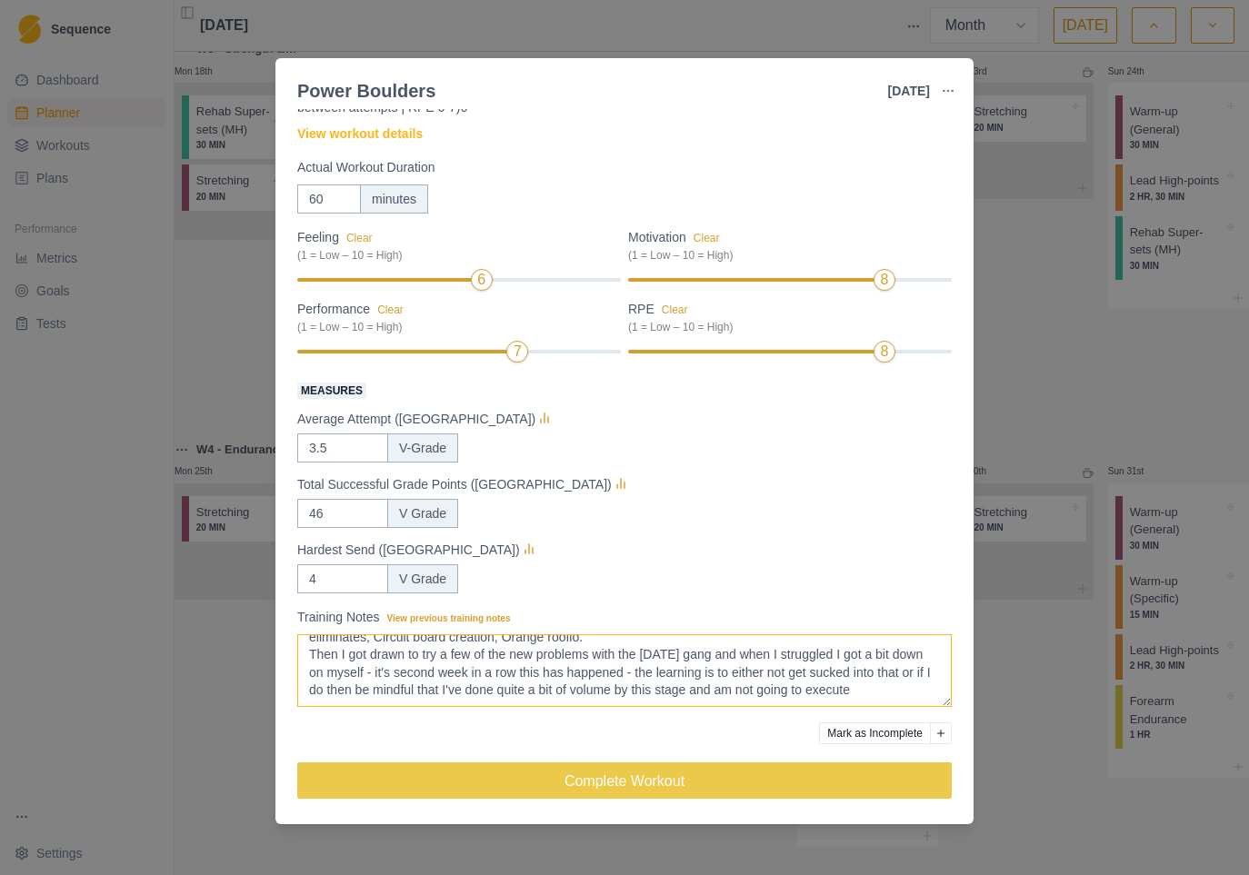
drag, startPoint x: 935, startPoint y: 691, endPoint x: 937, endPoint y: 710, distance: 19.3
click at [935, 691] on textarea "[DATE] my energy really fluctuated - I arrived feeling psyched and powered thro…" at bounding box center [624, 671] width 655 height 73
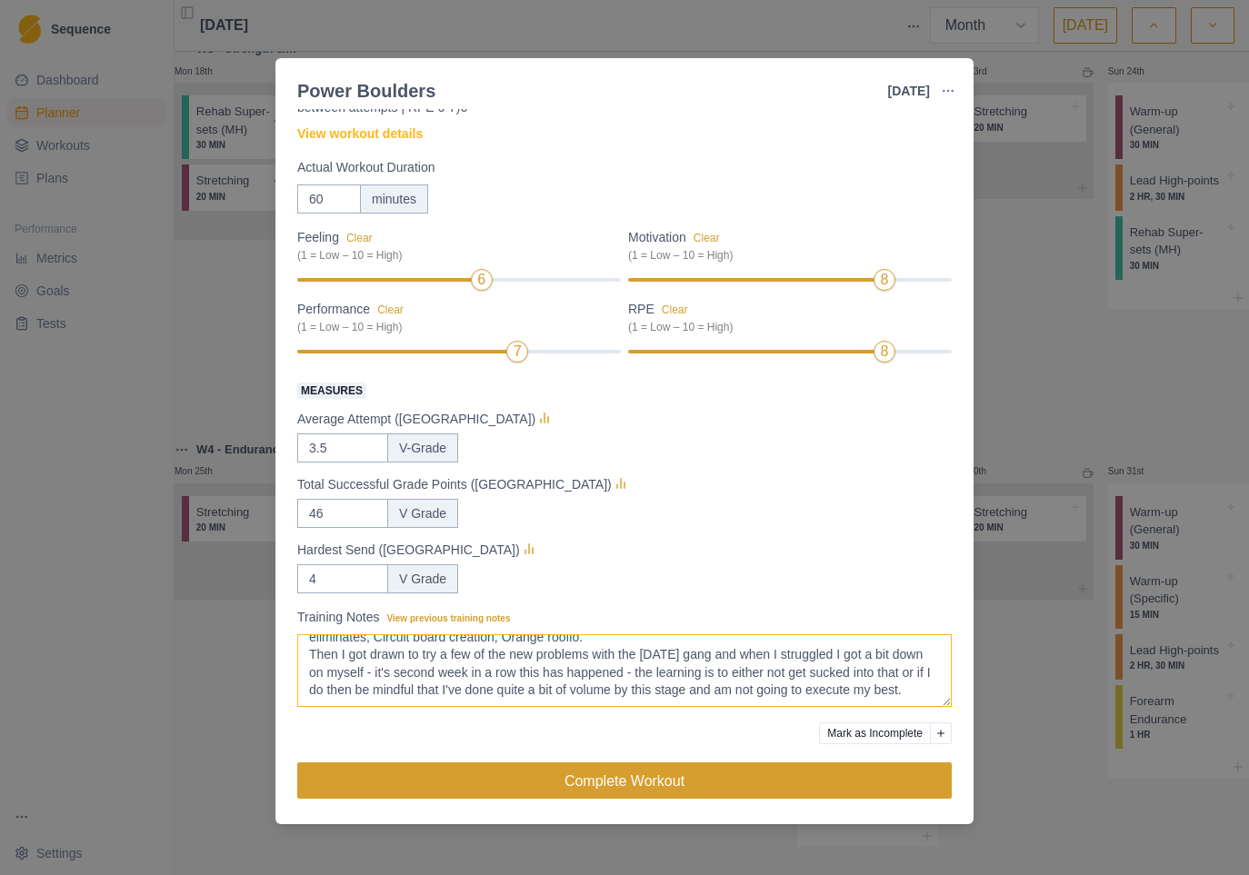
type textarea "[DATE] my energy really fluctuated - I arrived feeling psyched and powered thro…"
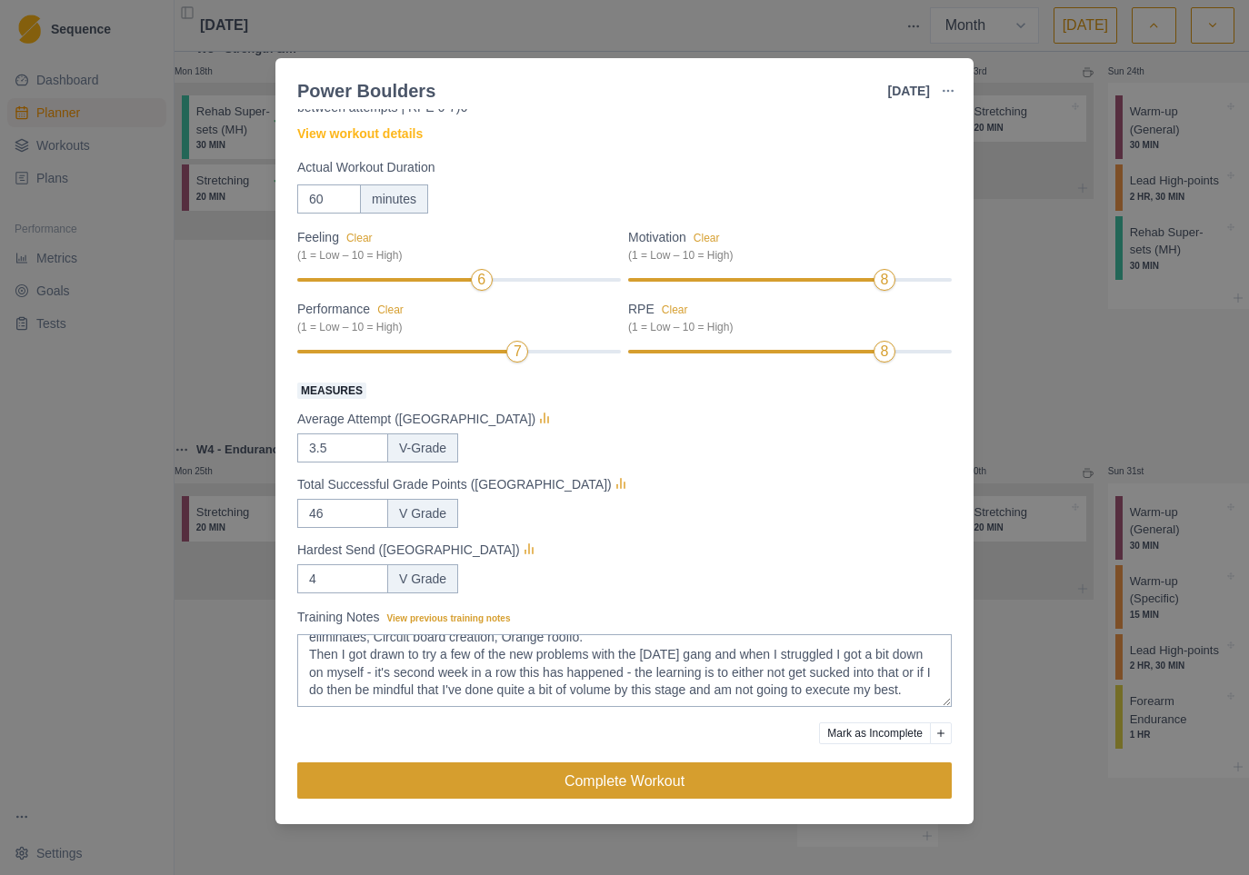
click at [632, 780] on button "Complete Workout" at bounding box center [624, 781] width 655 height 36
